Goal: Task Accomplishment & Management: Manage account settings

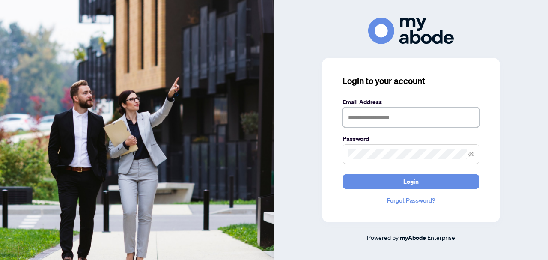
type input "**********"
click at [389, 176] on button "Login" at bounding box center [411, 181] width 137 height 15
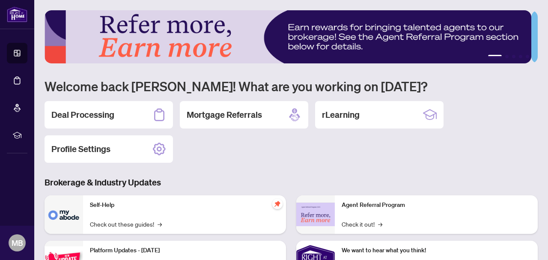
click at [99, 106] on div "Deal Processing" at bounding box center [109, 114] width 129 height 27
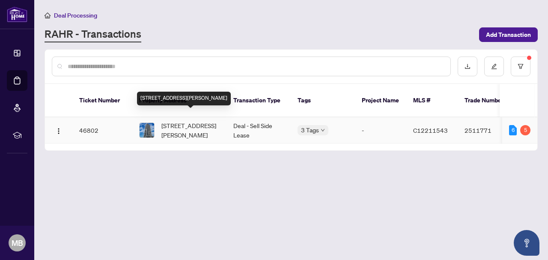
click at [187, 121] on span "[STREET_ADDRESS][PERSON_NAME]" at bounding box center [190, 130] width 58 height 19
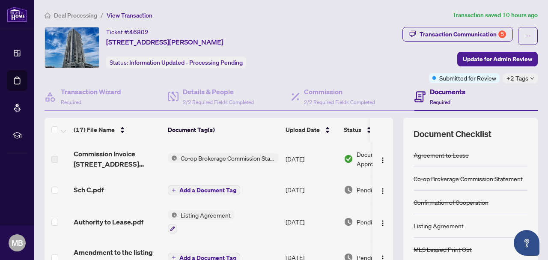
click at [446, 30] on div "Transaction Communication 5" at bounding box center [463, 34] width 87 height 14
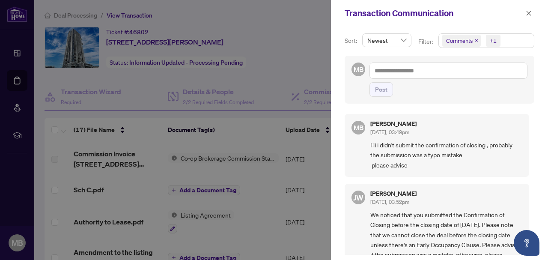
click at [296, 54] on div at bounding box center [274, 130] width 548 height 260
click at [529, 15] on icon "close" at bounding box center [529, 13] width 6 height 6
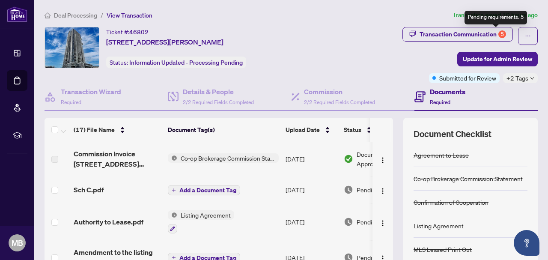
click at [499, 33] on div "5" at bounding box center [503, 34] width 8 height 8
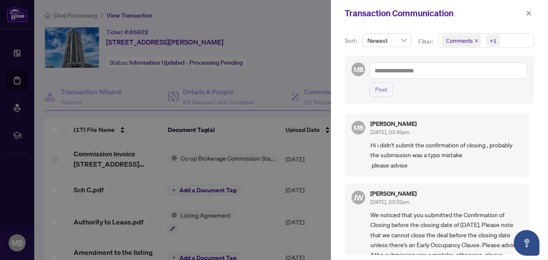
click at [277, 74] on div at bounding box center [274, 130] width 548 height 260
click at [527, 14] on icon "close" at bounding box center [529, 13] width 6 height 6
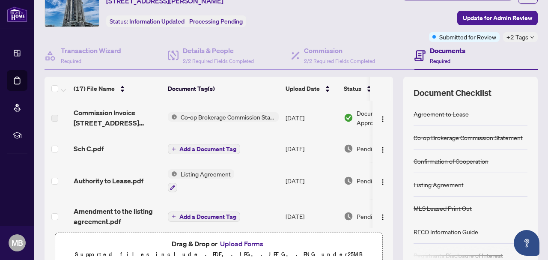
scroll to position [41, 0]
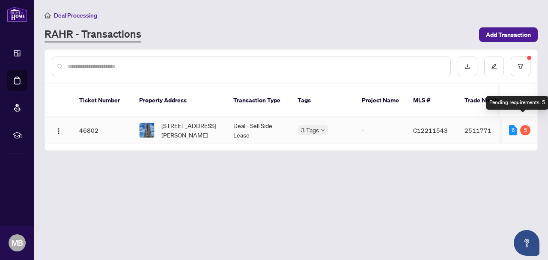
click at [521, 125] on div "5" at bounding box center [525, 130] width 10 height 10
click at [509, 125] on div "6" at bounding box center [513, 130] width 8 height 10
